Goal: Transaction & Acquisition: Subscribe to service/newsletter

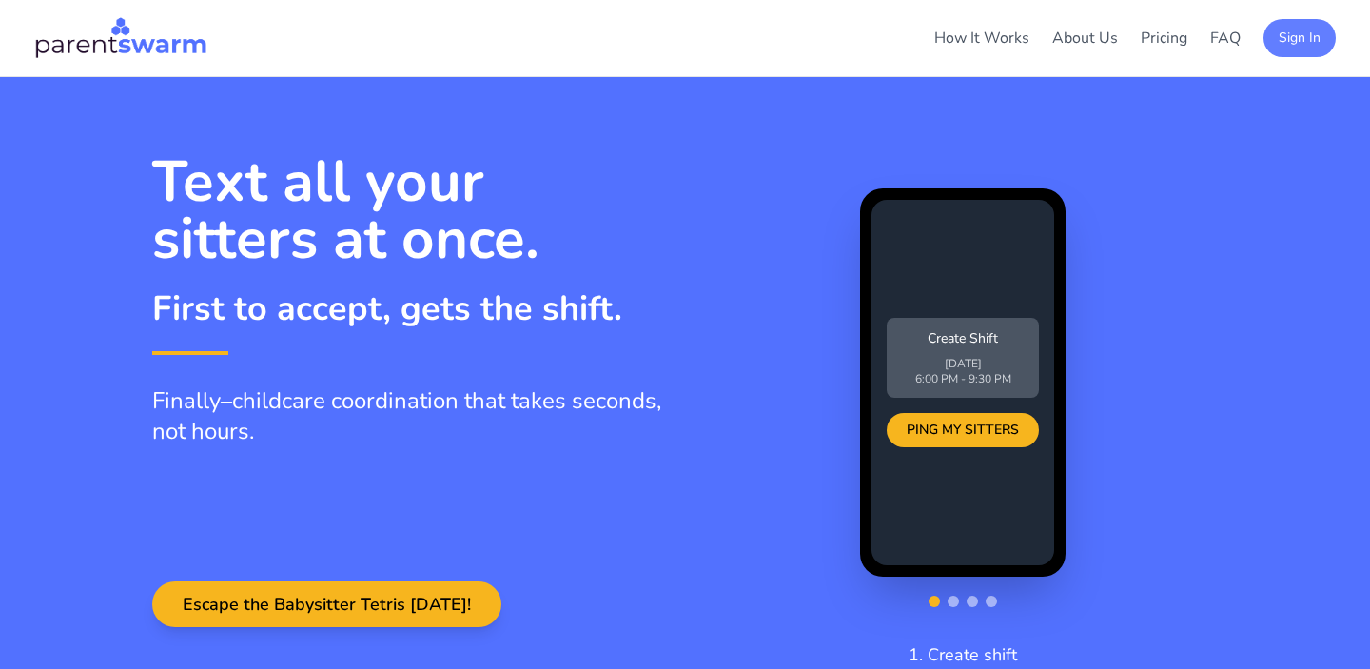
click at [1286, 36] on button "Sign In" at bounding box center [1300, 38] width 72 height 38
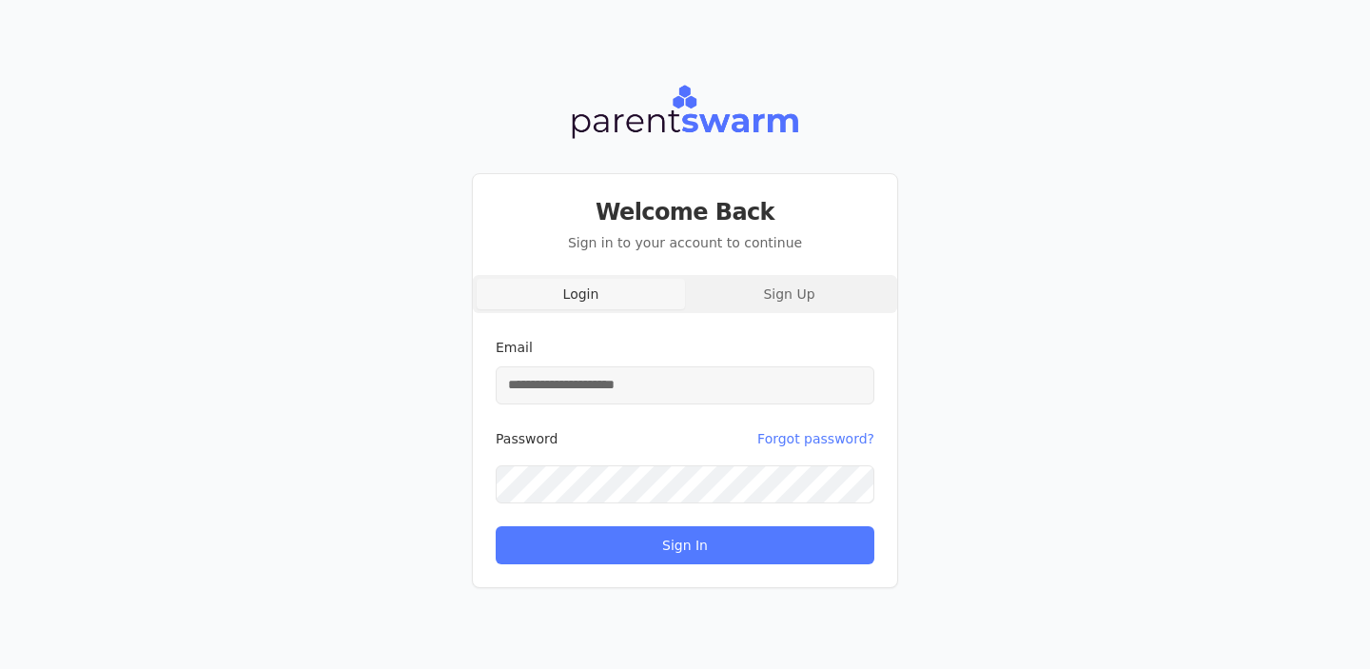
click at [703, 382] on input "Email" at bounding box center [685, 385] width 379 height 38
click at [0, 668] on com-1password-button at bounding box center [0, 669] width 0 height 0
click at [660, 387] on input "Email" at bounding box center [685, 385] width 379 height 38
click at [0, 668] on com-1password-button at bounding box center [0, 669] width 0 height 0
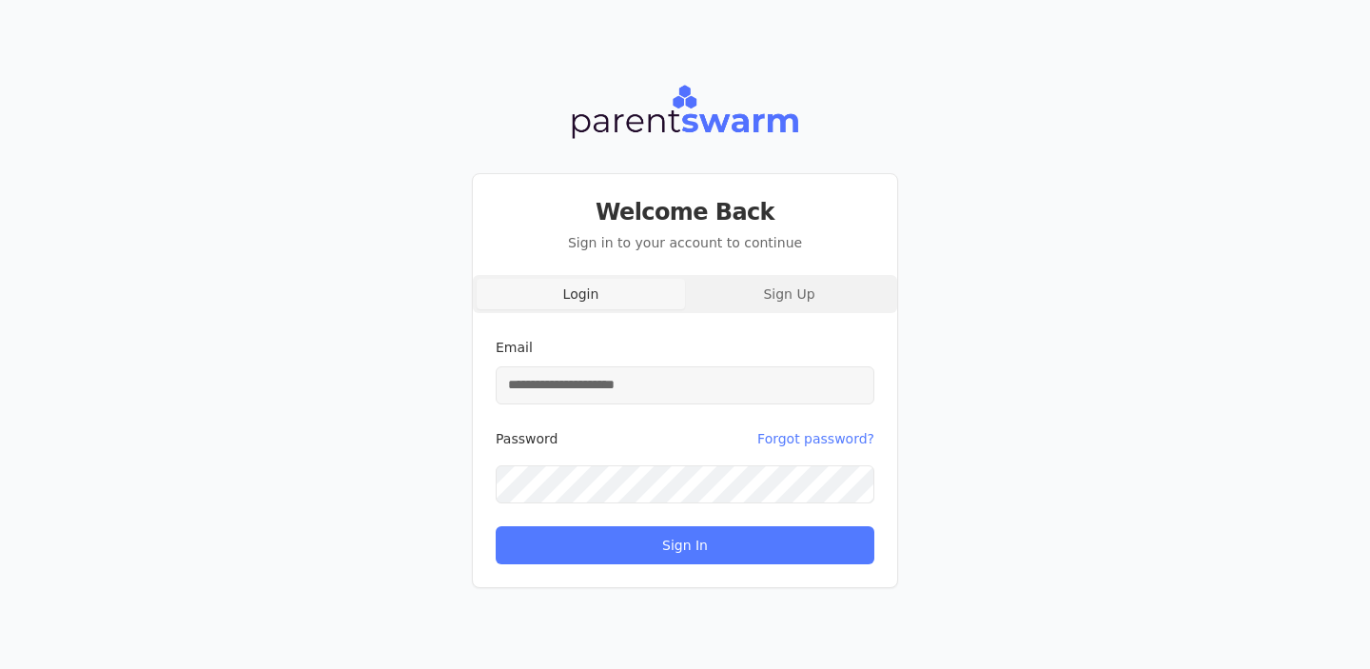
type input "**********"
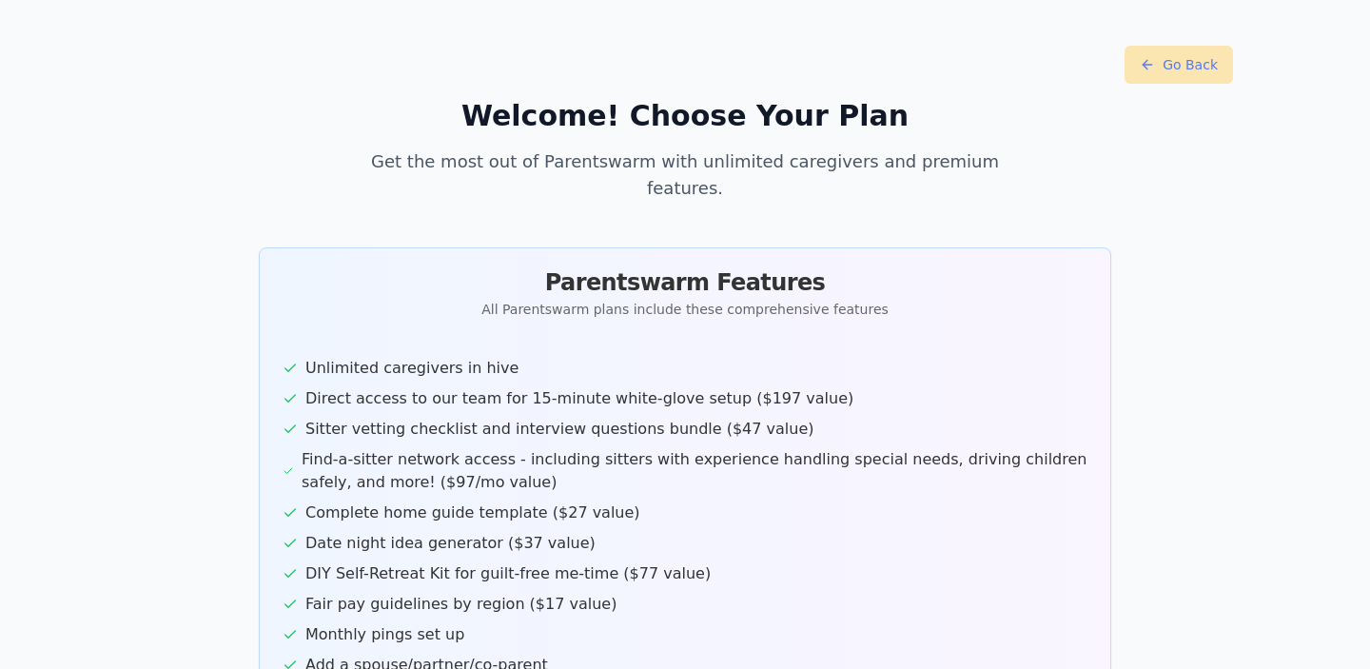
click at [1178, 74] on button "Go Back" at bounding box center [1179, 65] width 108 height 38
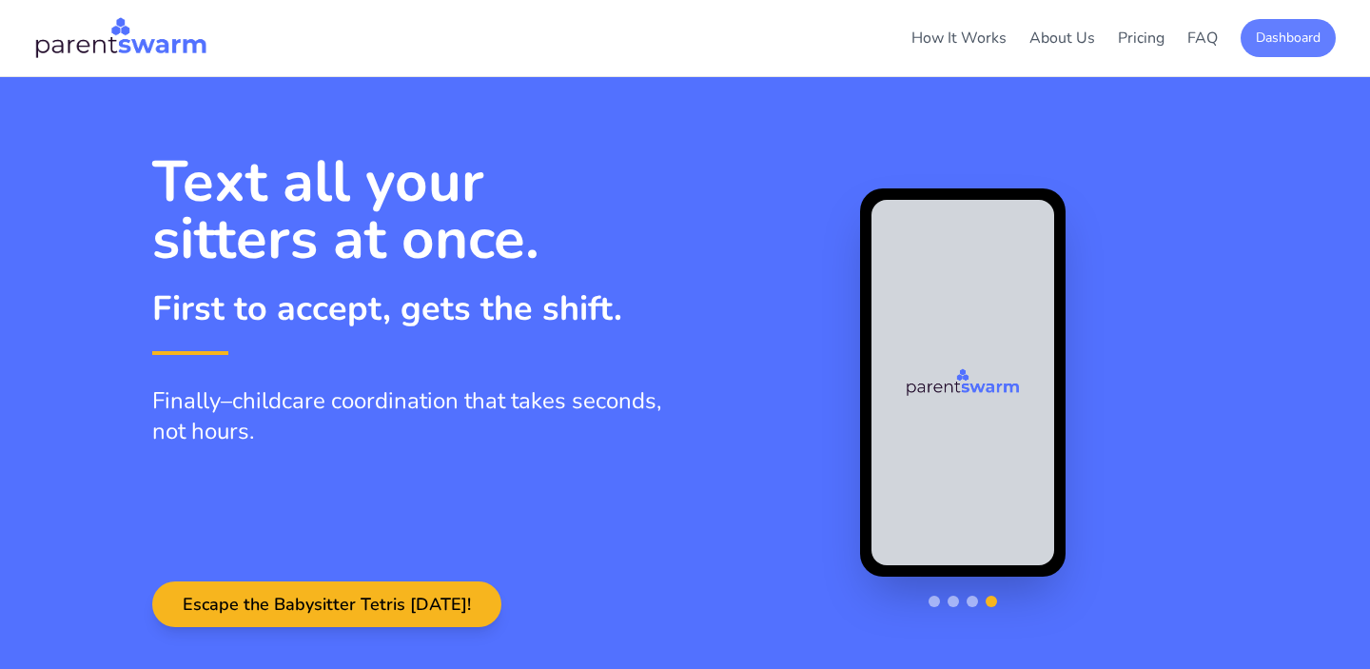
click at [1299, 36] on button "Dashboard" at bounding box center [1288, 38] width 95 height 38
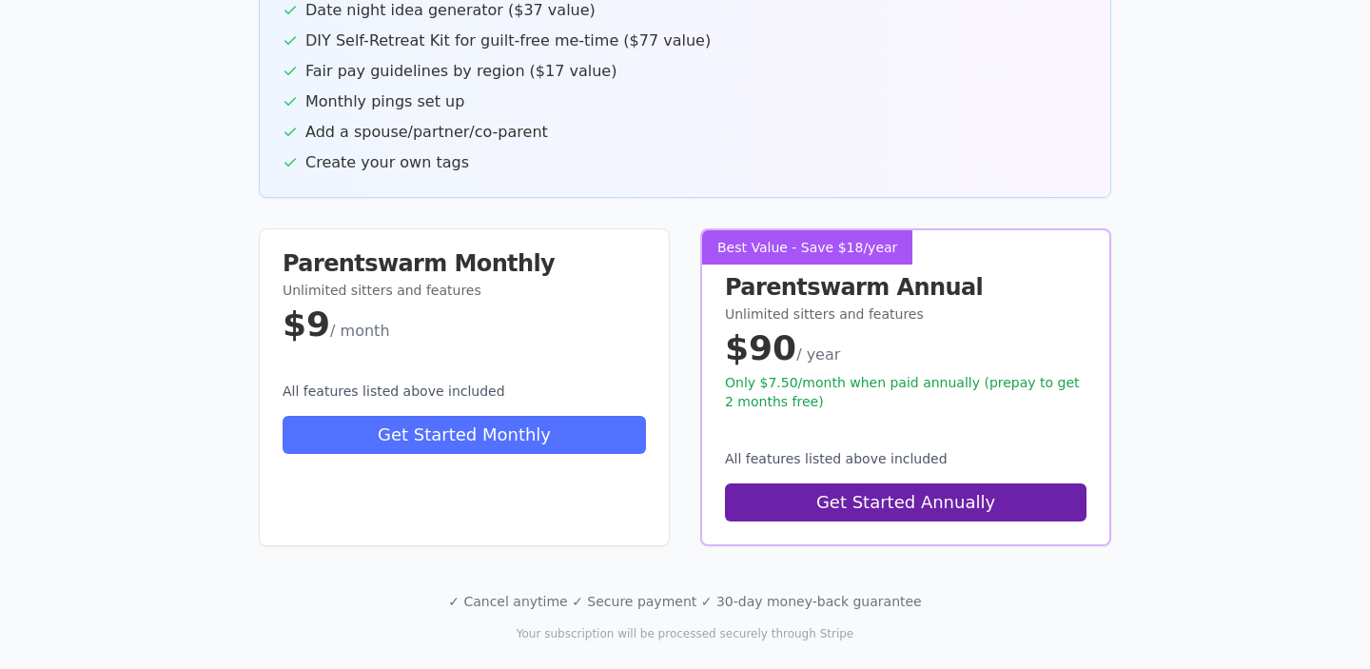
scroll to position [540, 0]
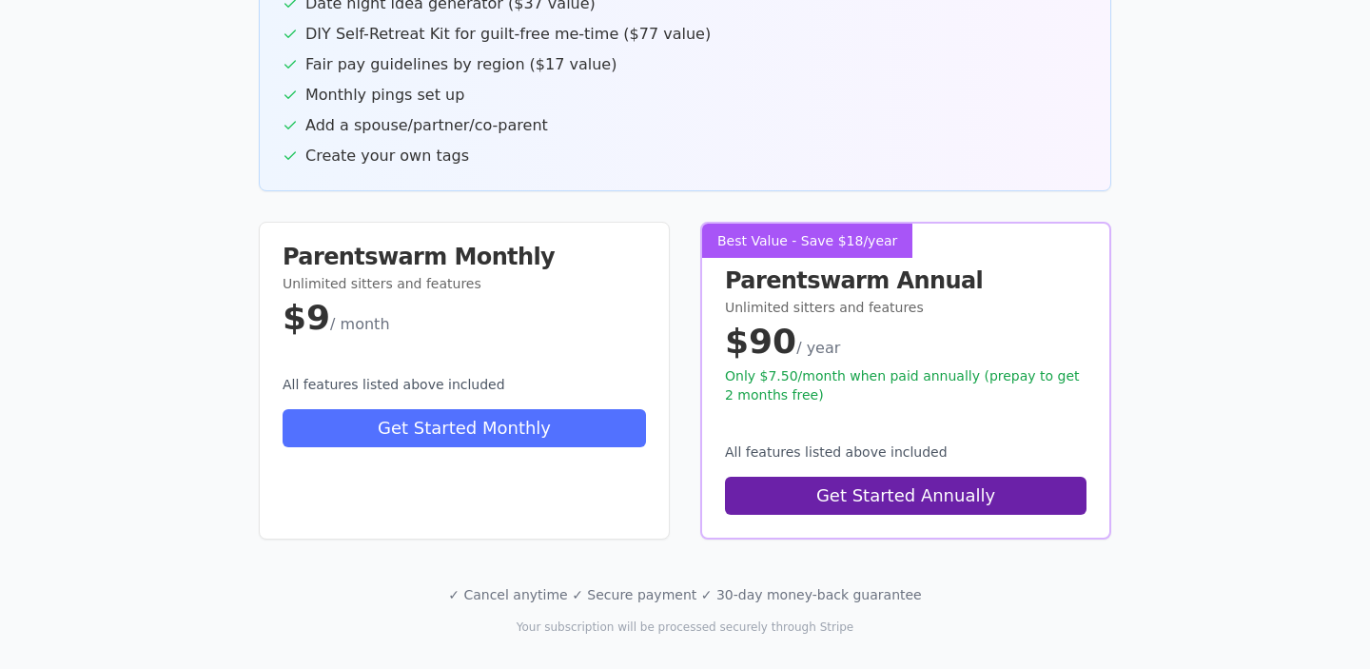
click at [523, 585] on p "✓ Cancel anytime ✓ Secure payment ✓ 30-day money-back guarantee" at bounding box center [685, 594] width 1096 height 19
click at [817, 339] on div "Parentswarm Annual Unlimited sitters and features $90 / year Only $7.50/month w…" at bounding box center [905, 326] width 407 height 204
click at [781, 269] on h3 "Parentswarm Annual" at bounding box center [906, 280] width 362 height 23
click at [797, 224] on div "Best Value - Save $18/year" at bounding box center [807, 241] width 210 height 34
click at [502, 299] on div "$9 / month" at bounding box center [465, 318] width 364 height 38
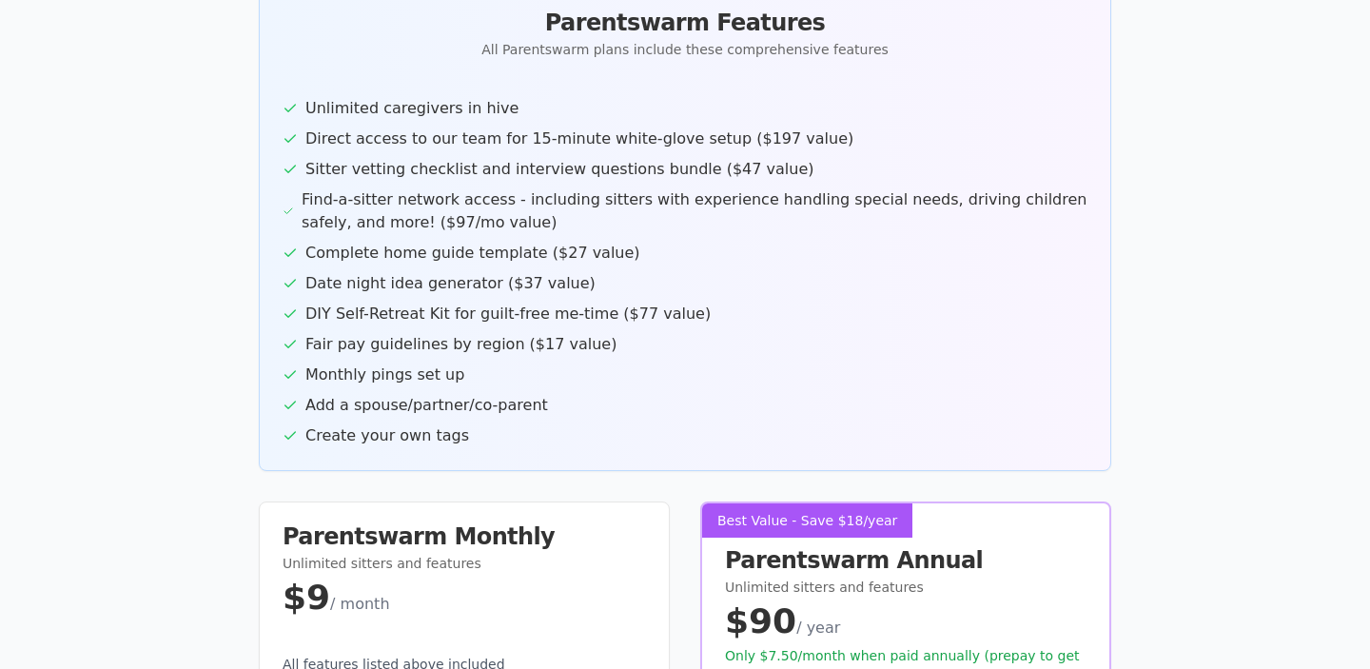
scroll to position [0, 0]
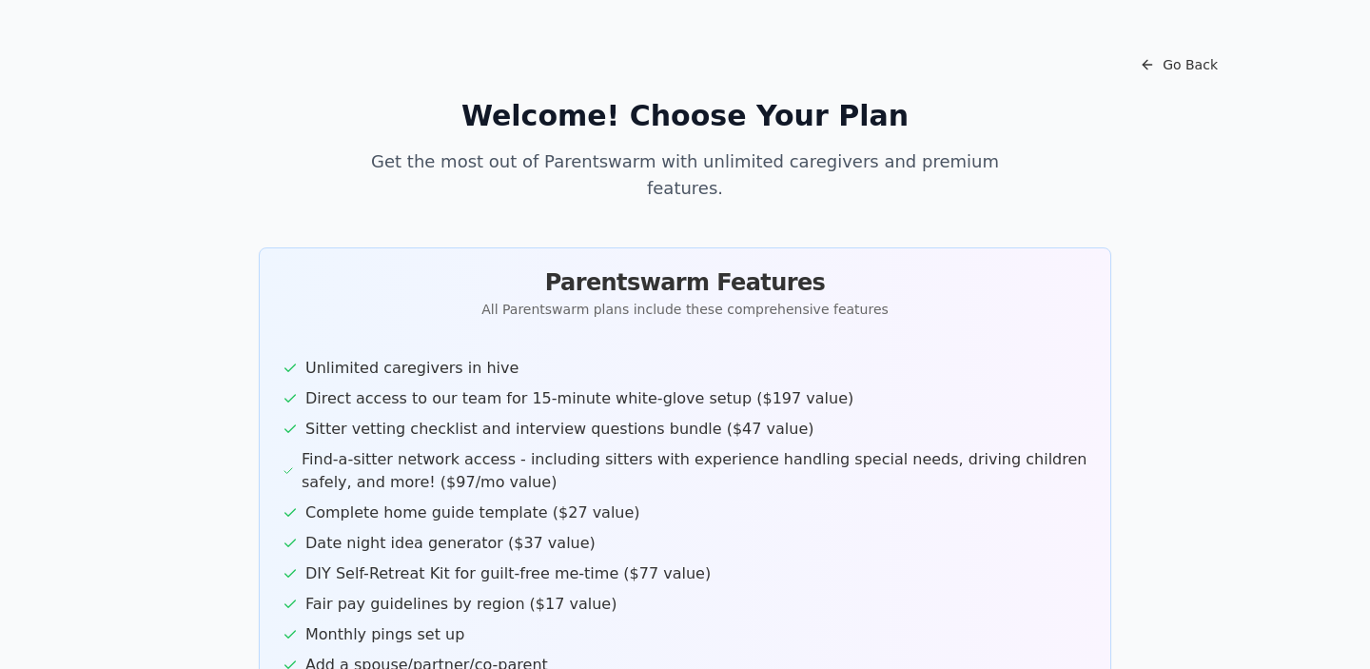
click at [607, 108] on h2 "Welcome! Choose Your Plan" at bounding box center [685, 116] width 1096 height 34
click at [1150, 66] on button "Go Back" at bounding box center [1179, 65] width 108 height 38
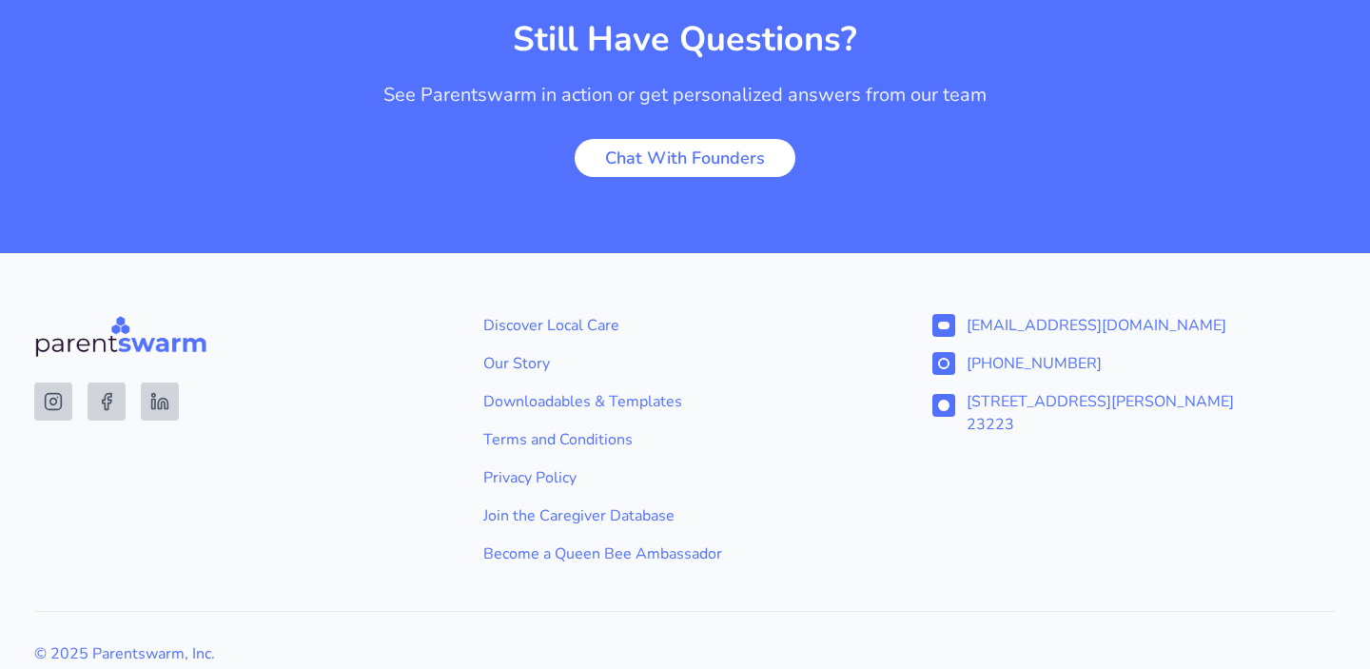
scroll to position [3721, 0]
